Goal: Share content

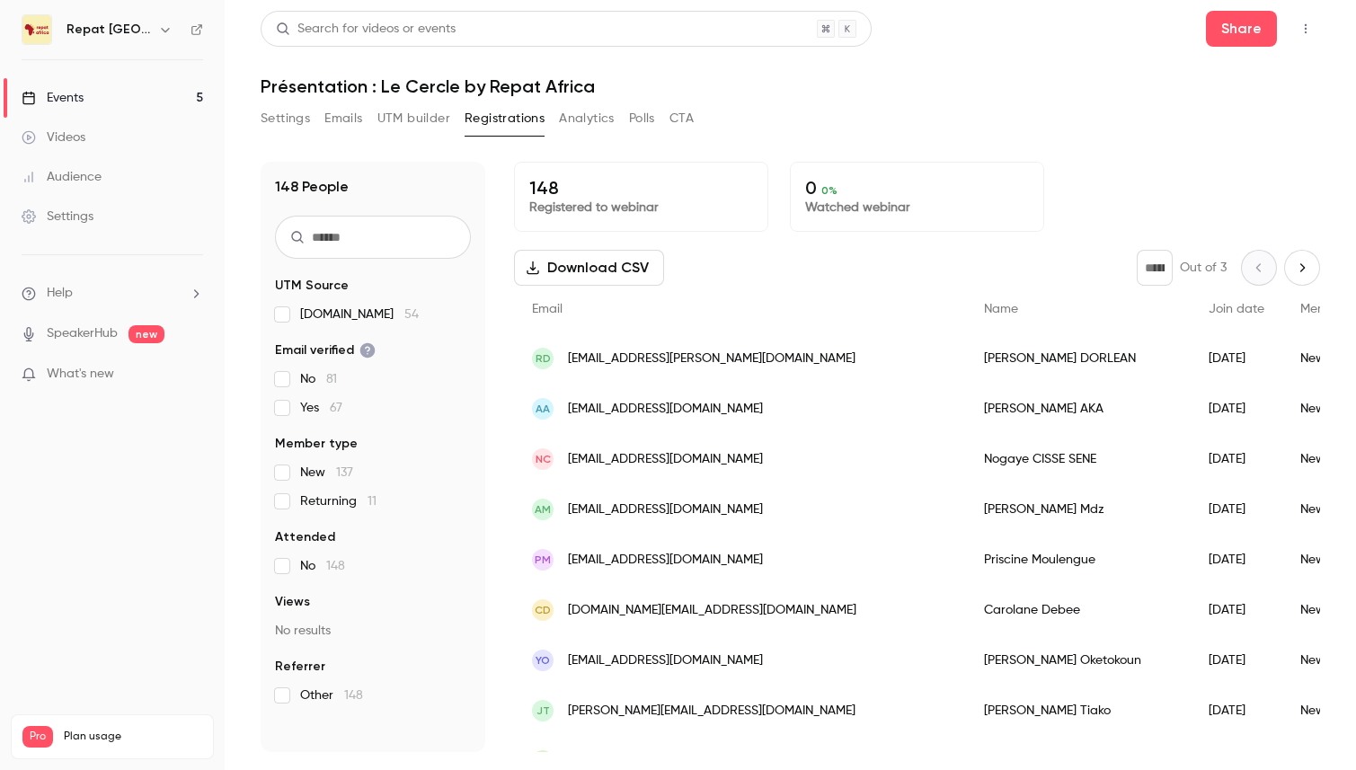
click at [162, 102] on link "Events 5" at bounding box center [112, 98] width 225 height 40
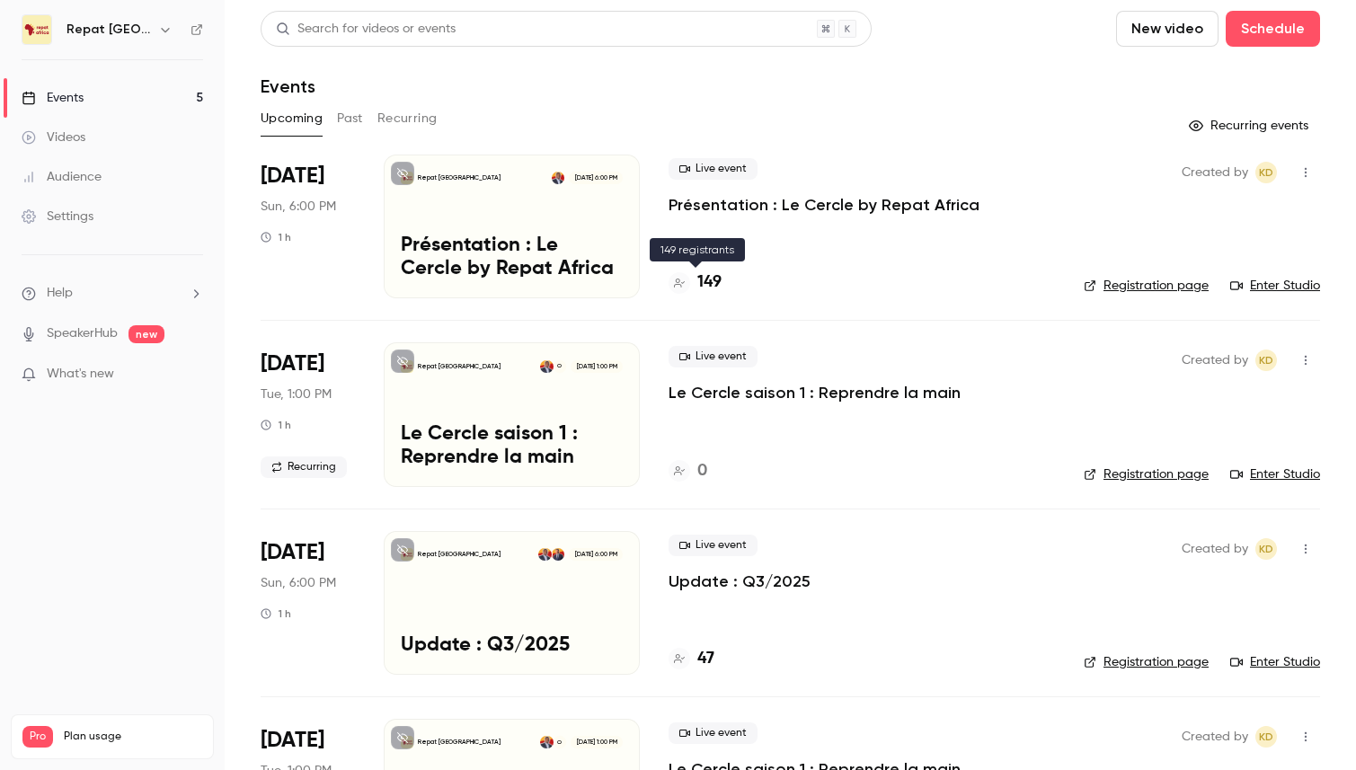
click at [703, 280] on h4 "149" at bounding box center [710, 283] width 24 height 24
click at [349, 118] on button "Past" at bounding box center [350, 118] width 26 height 29
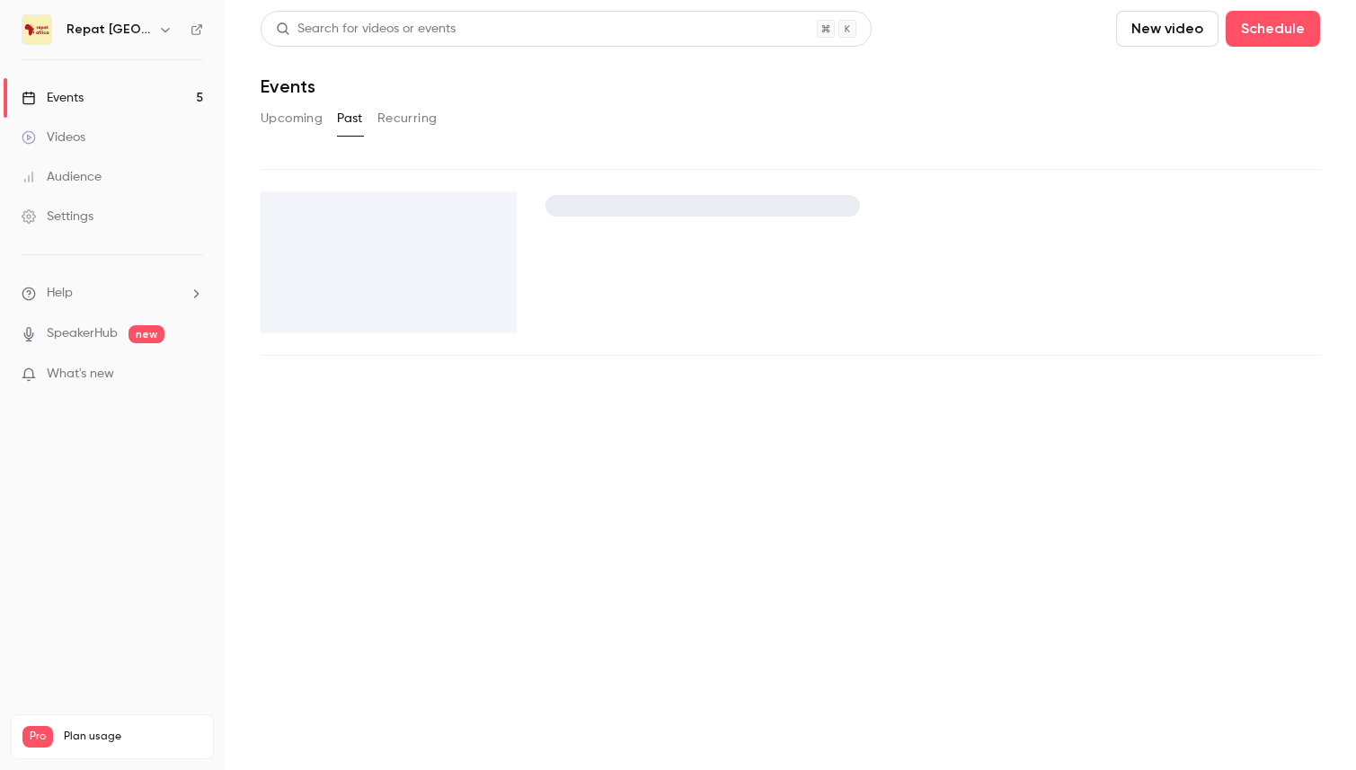
click at [413, 120] on button "Recurring" at bounding box center [408, 118] width 60 height 29
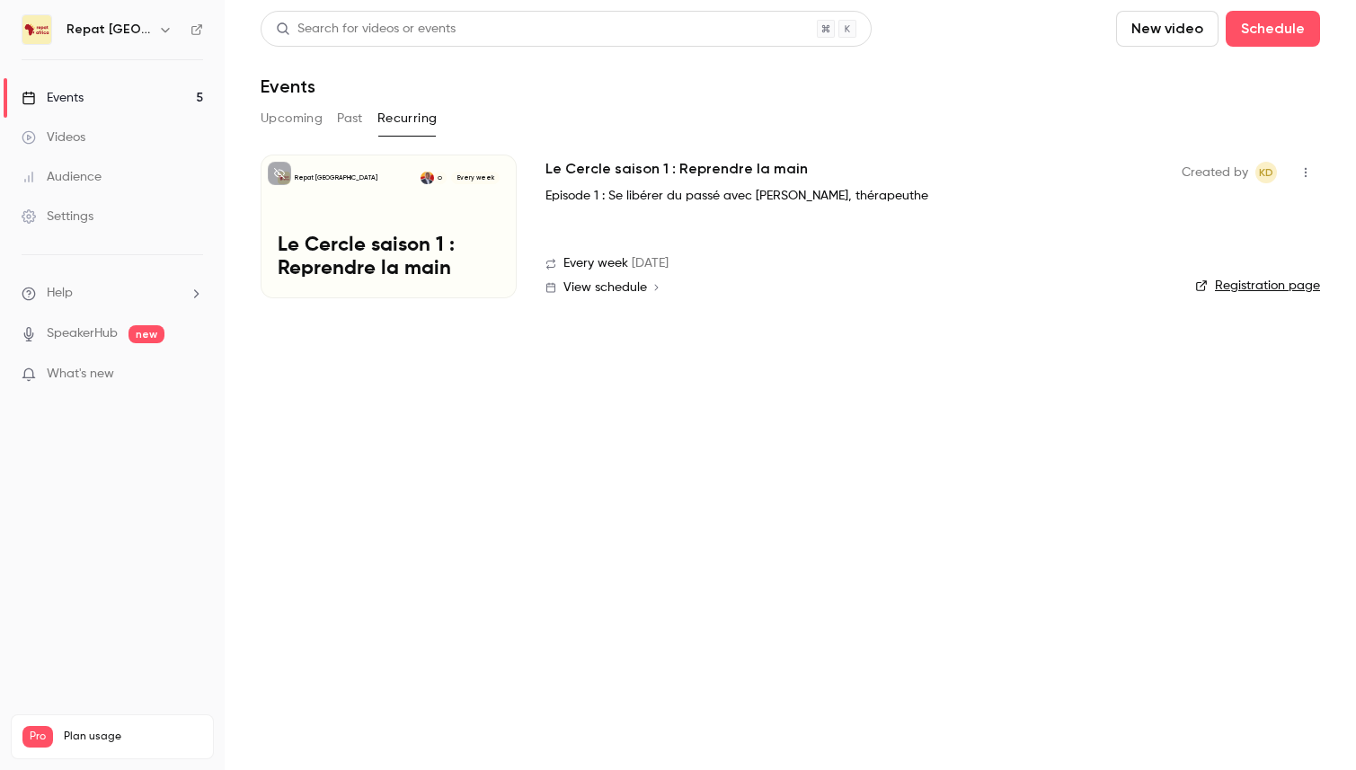
click at [302, 117] on button "Upcoming" at bounding box center [292, 118] width 62 height 29
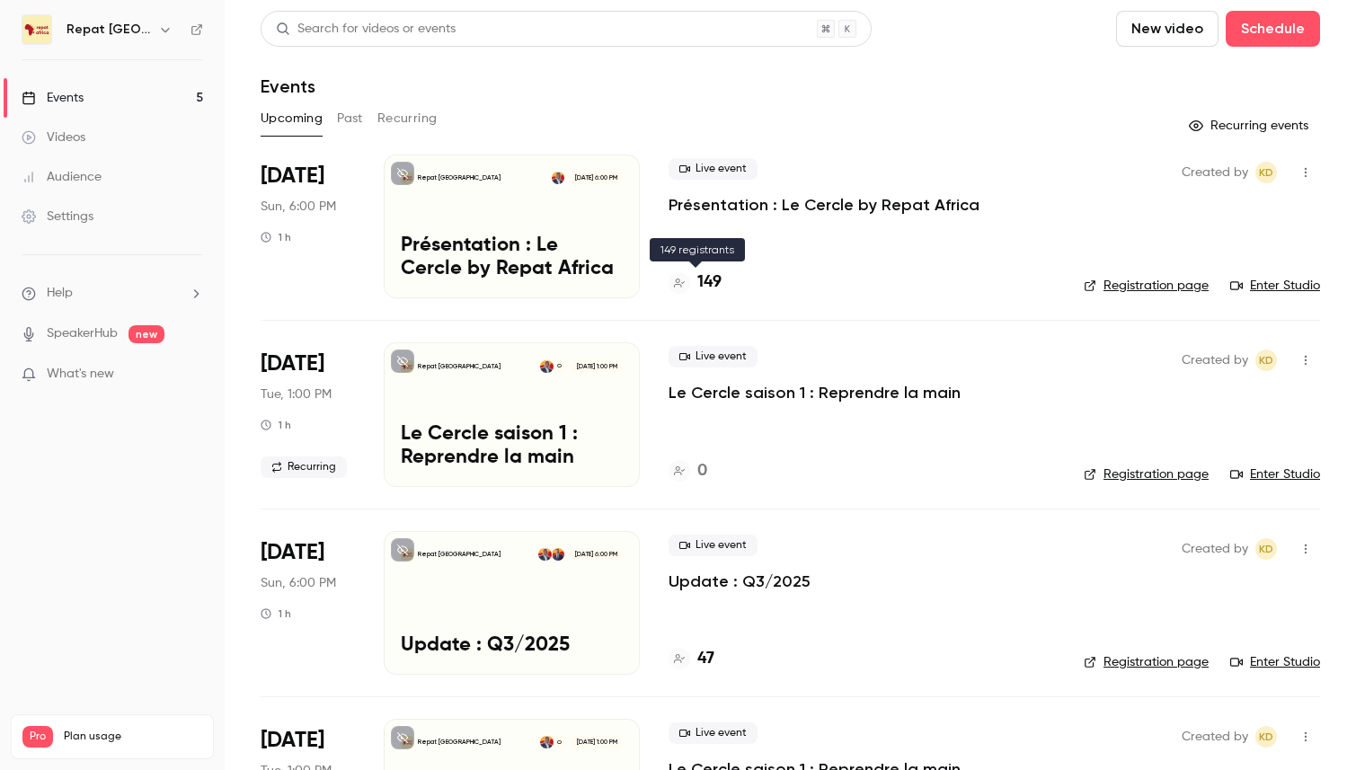
click at [714, 277] on h4 "149" at bounding box center [710, 283] width 24 height 24
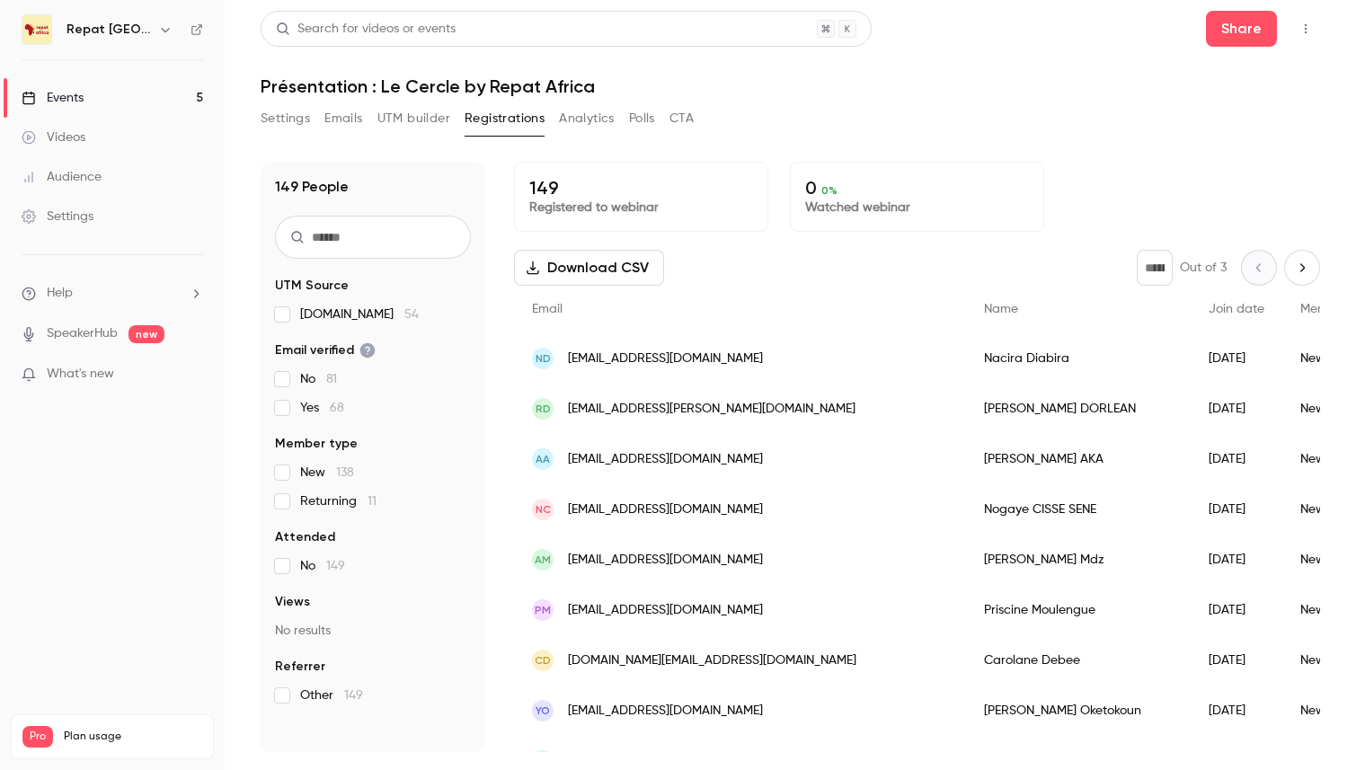
click at [404, 242] on input "text" at bounding box center [373, 237] width 196 height 43
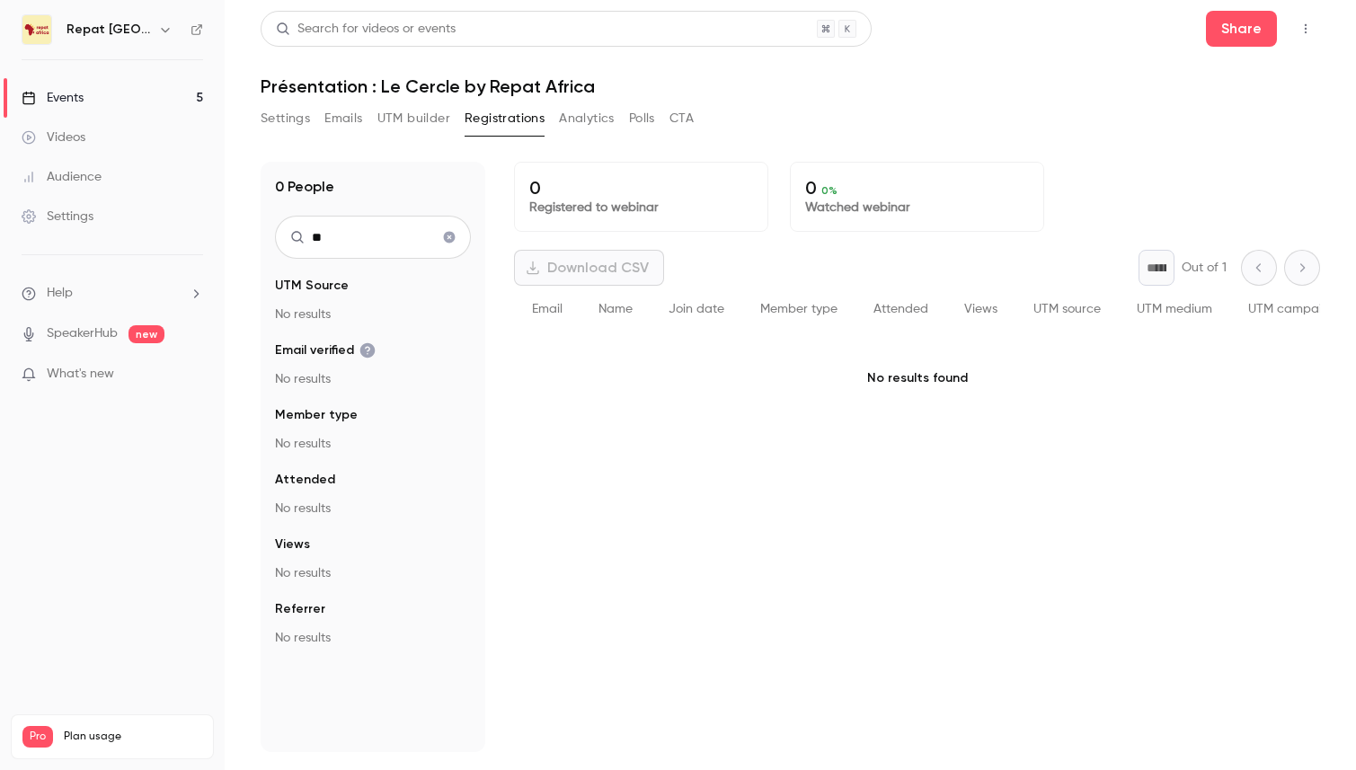
type input "*"
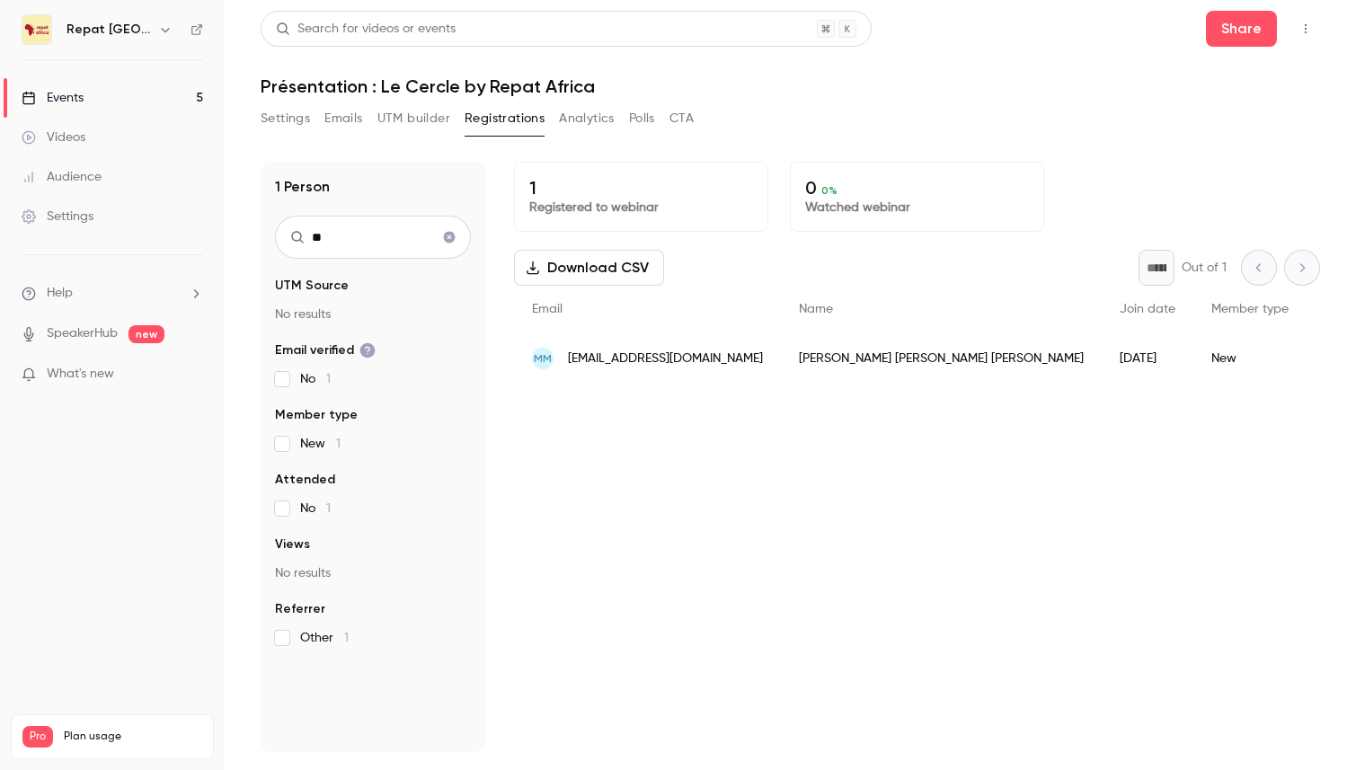
type input "*"
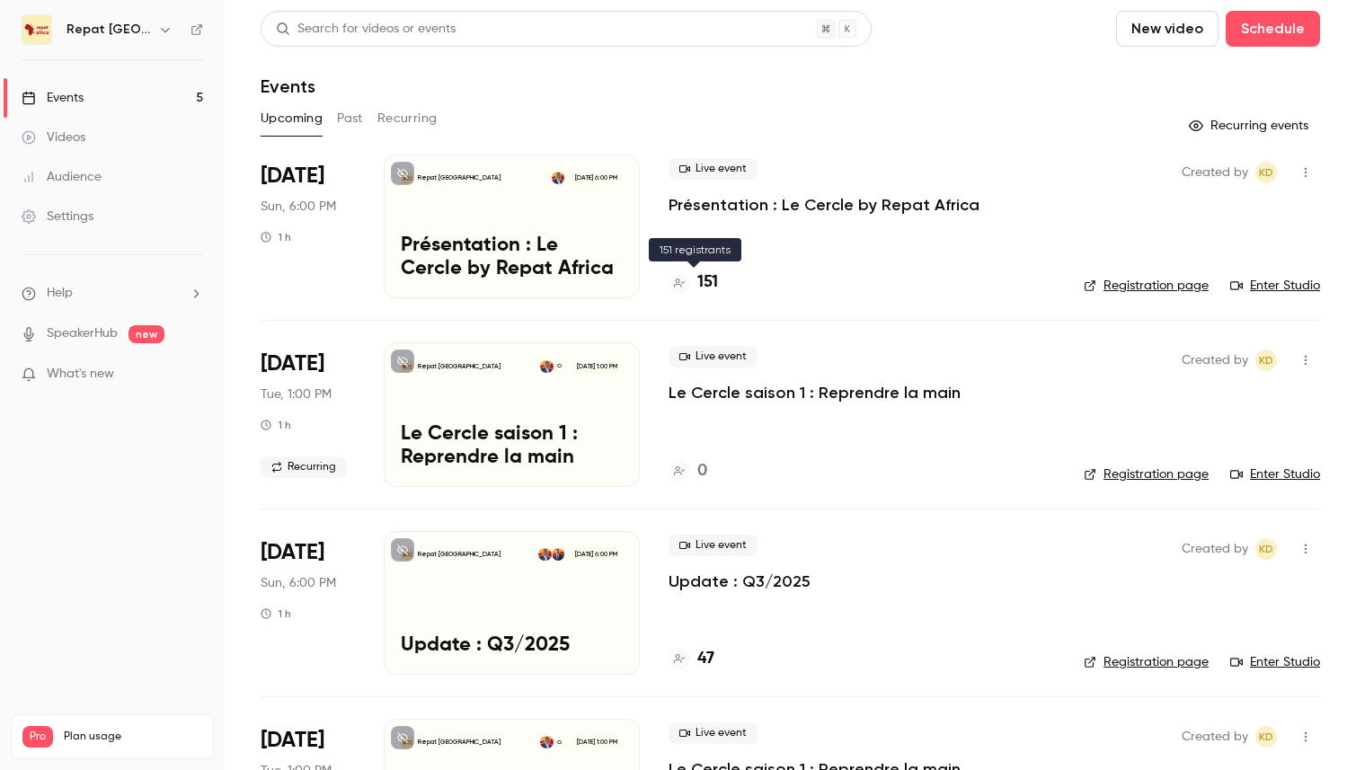
click at [706, 279] on h4 "151" at bounding box center [708, 283] width 21 height 24
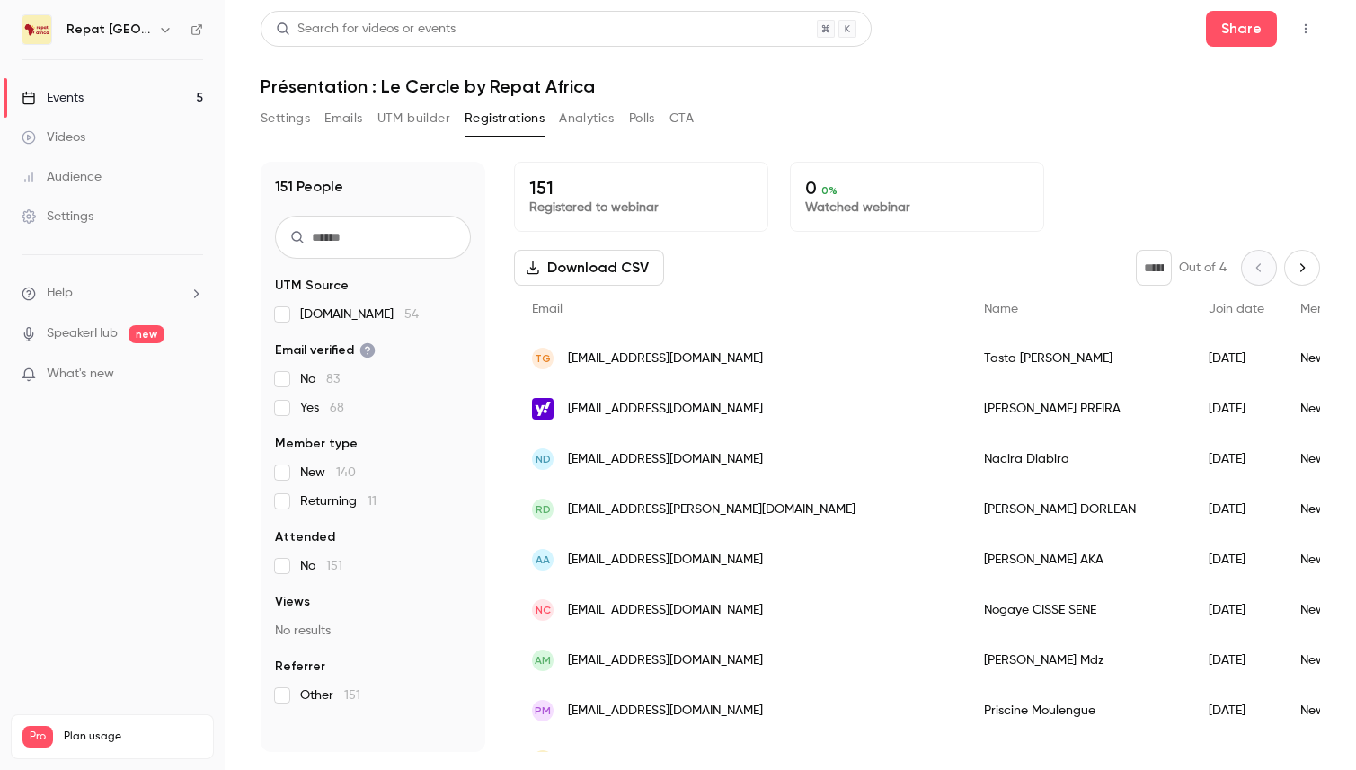
scroll to position [1, 0]
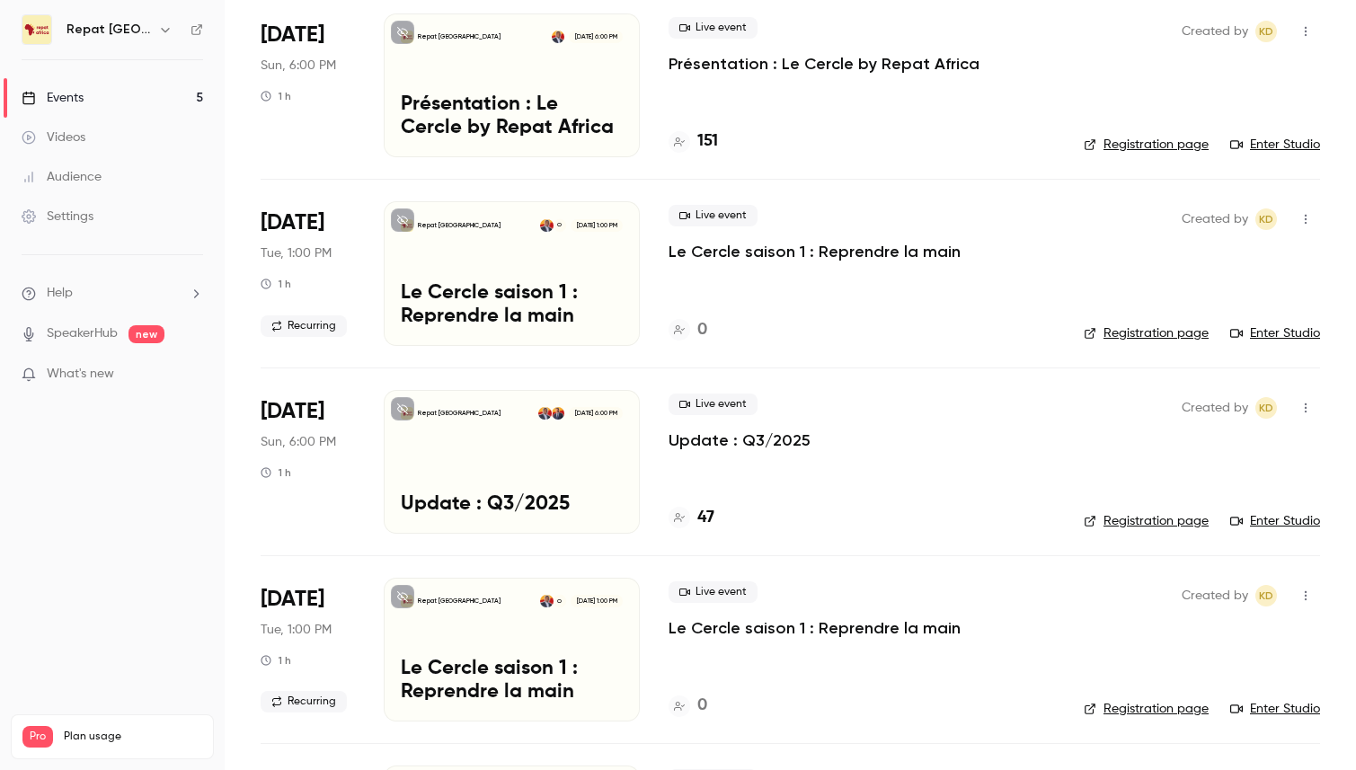
scroll to position [169, 0]
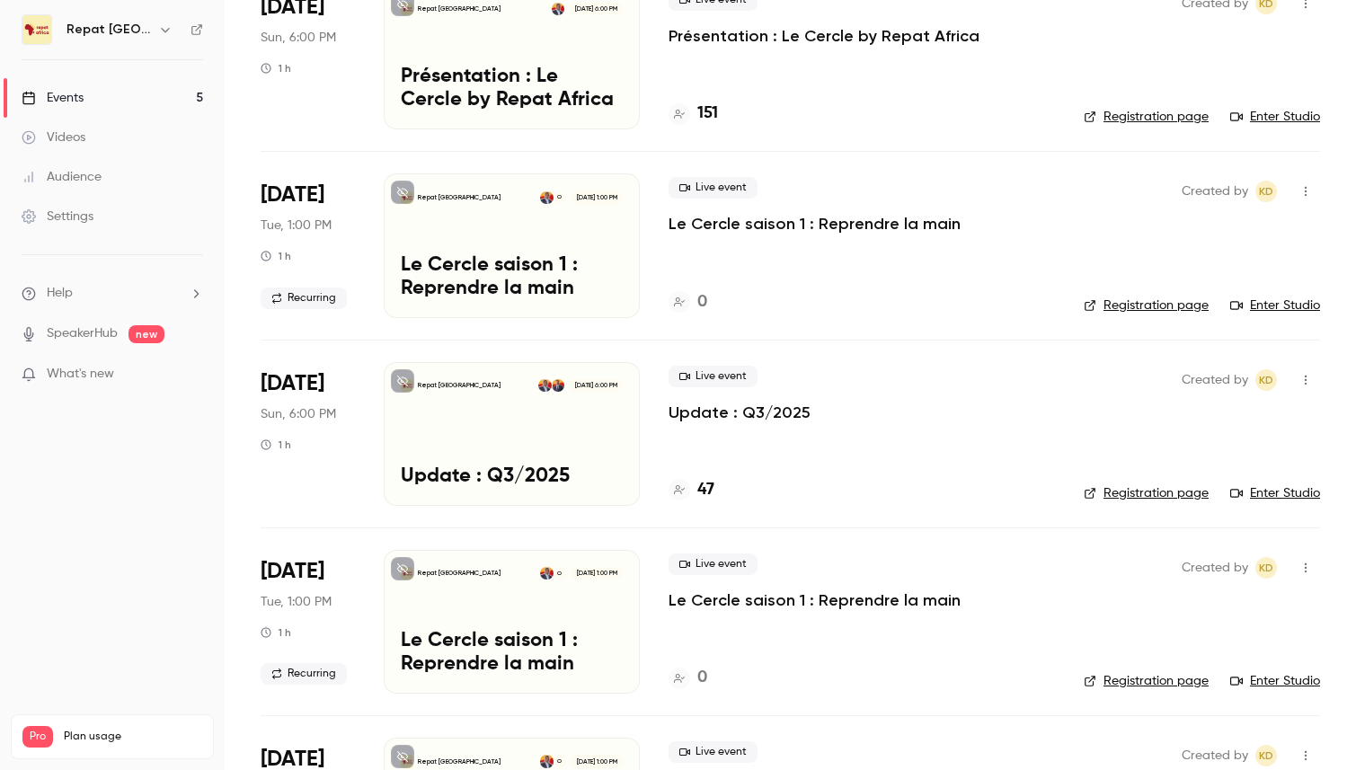
click at [600, 85] on p "Présentation : Le Cercle by Repat Africa" at bounding box center [512, 89] width 222 height 47
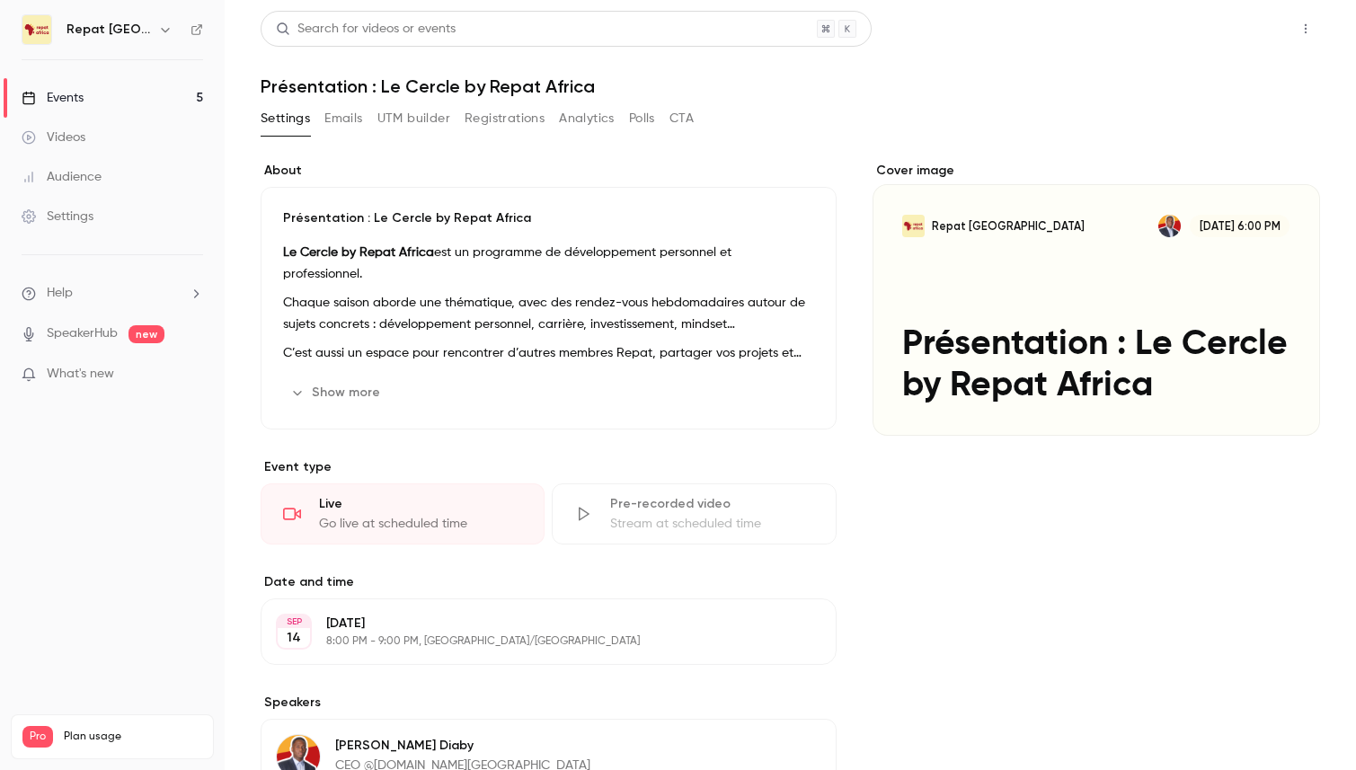
click at [1217, 32] on button "Share" at bounding box center [1241, 29] width 71 height 36
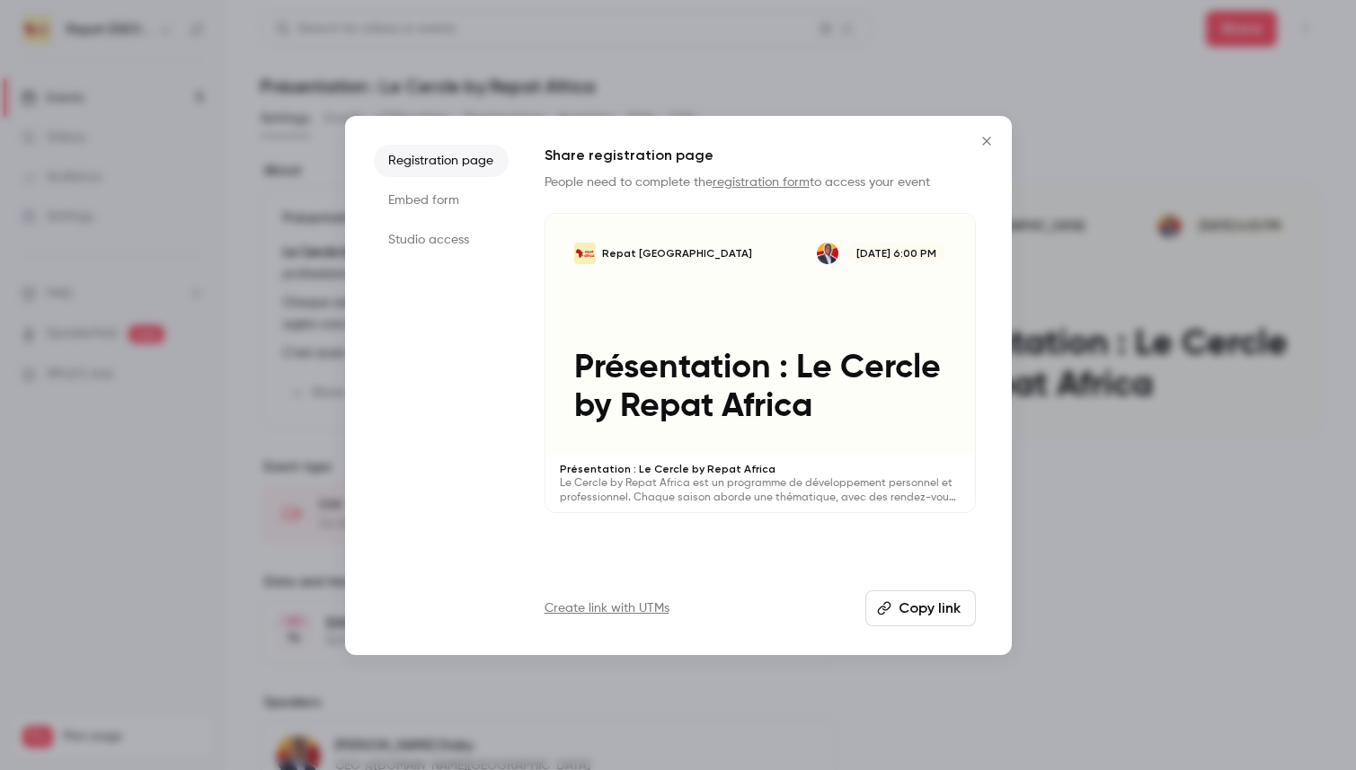
click at [904, 605] on button "Copy link" at bounding box center [921, 609] width 111 height 36
click at [989, 139] on icon "Close" at bounding box center [987, 141] width 22 height 14
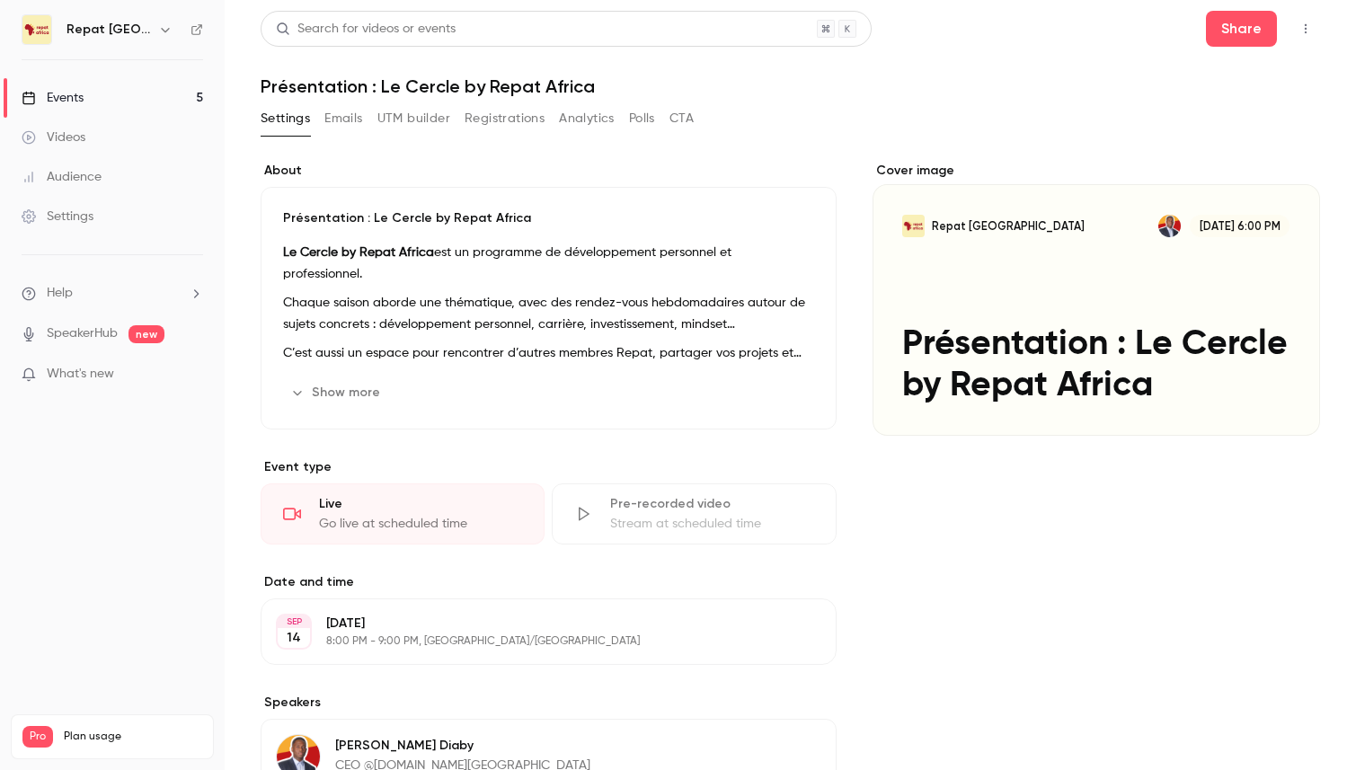
click at [40, 37] on img at bounding box center [36, 29] width 29 height 29
click at [53, 89] on div "Events" at bounding box center [53, 98] width 62 height 18
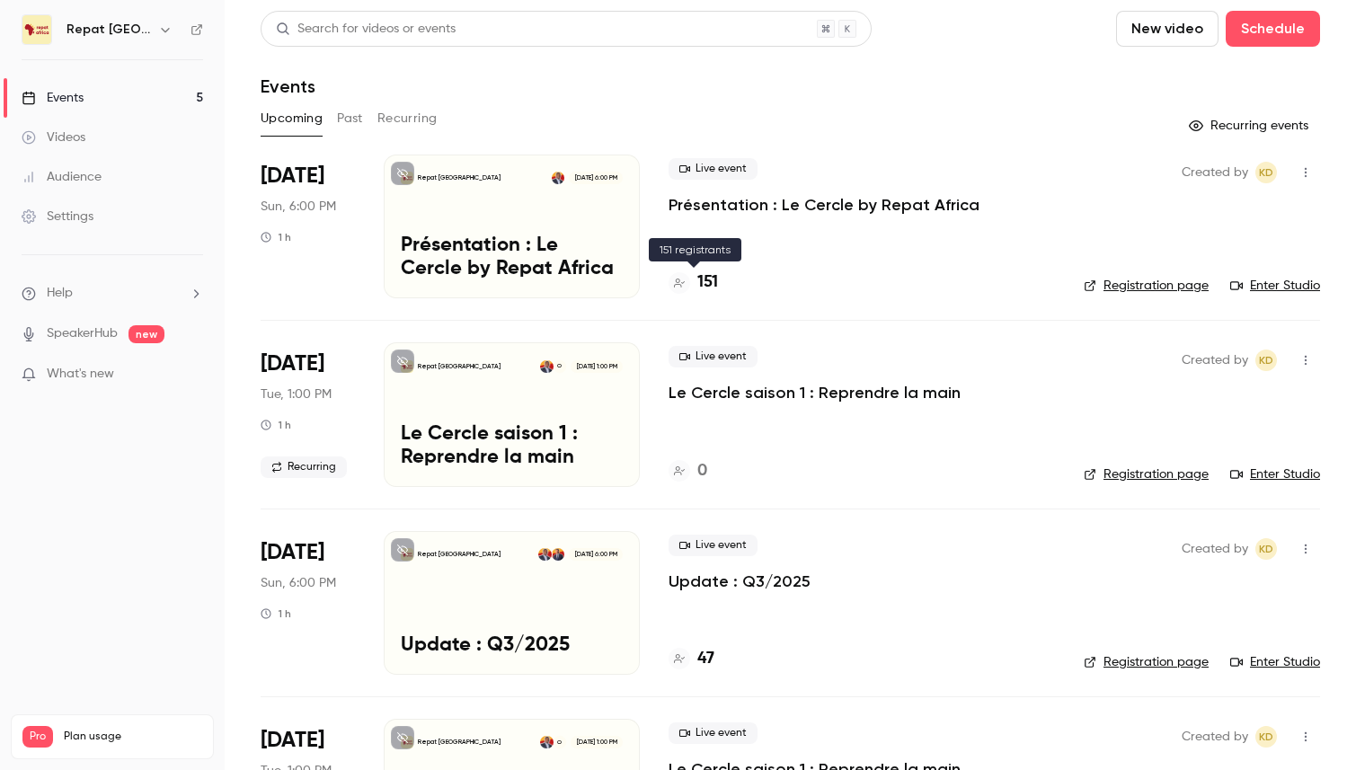
click at [711, 280] on h4 "151" at bounding box center [708, 283] width 21 height 24
click at [715, 282] on h4 "151" at bounding box center [708, 283] width 21 height 24
